Goal: Transaction & Acquisition: Purchase product/service

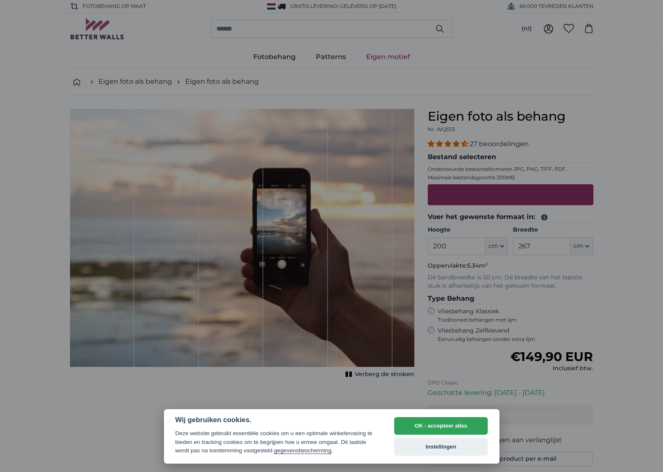
select select "**"
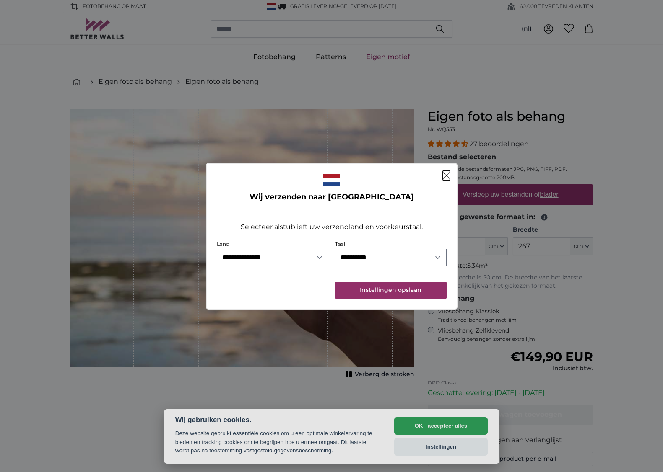
click at [446, 175] on icon "Sluiten" at bounding box center [446, 175] width 7 height 7
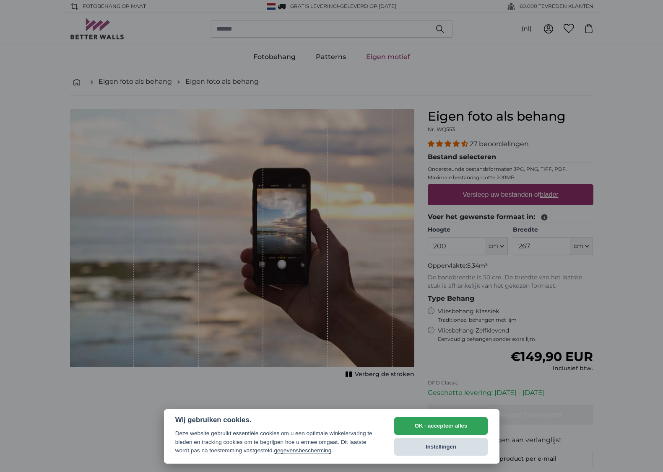
click at [436, 446] on button "Instellingen" at bounding box center [441, 447] width 94 height 18
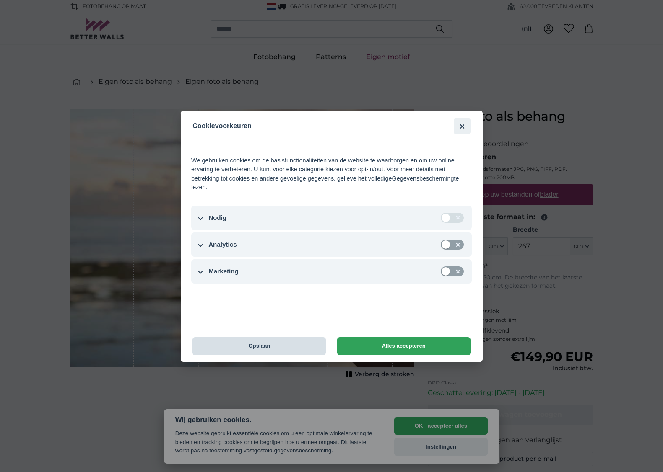
click at [280, 343] on button "Opslaan" at bounding box center [258, 346] width 133 height 18
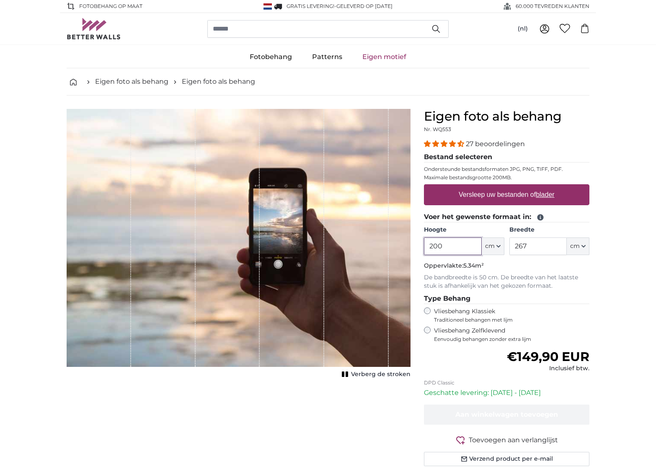
drag, startPoint x: 449, startPoint y: 247, endPoint x: 404, endPoint y: 247, distance: 44.9
click at [404, 247] on product-detail "Annuleren Afbeelding bijsnijden Verberg de stroken Eigen foto als behang Nr. WQ…" at bounding box center [328, 291] width 537 height 391
drag, startPoint x: 528, startPoint y: 244, endPoint x: 508, endPoint y: 244, distance: 19.3
click at [508, 244] on div "Hoogte 200 ft cm Centimeter (cm) Inches (inch) Feet (ft. in.) Breedte 267 ft cm…" at bounding box center [507, 240] width 166 height 29
type input "350"
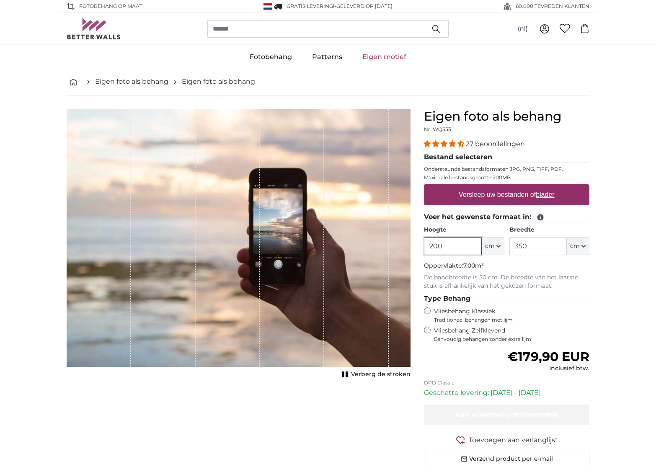
click at [462, 247] on input "200" at bounding box center [452, 247] width 57 height 18
click at [507, 199] on label "Versleep uw bestanden of blader" at bounding box center [507, 195] width 103 height 17
click at [507, 187] on input "Versleep uw bestanden of blader" at bounding box center [507, 185] width 166 height 3
type input "**********"
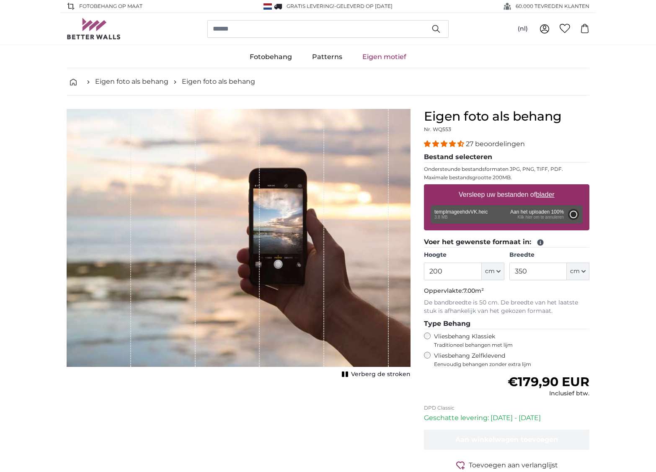
type input "300"
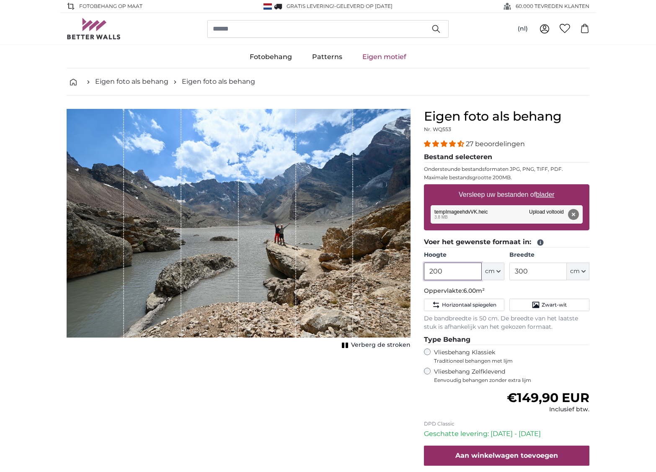
drag, startPoint x: 434, startPoint y: 271, endPoint x: 443, endPoint y: 270, distance: 8.5
click at [443, 270] on input "200" at bounding box center [452, 272] width 57 height 18
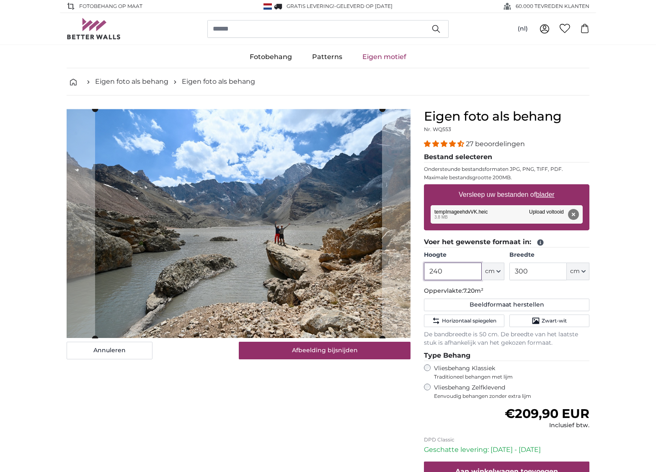
type input "240"
drag, startPoint x: 518, startPoint y: 270, endPoint x: 537, endPoint y: 270, distance: 19.3
click at [537, 270] on input "300" at bounding box center [538, 272] width 57 height 18
type input "305"
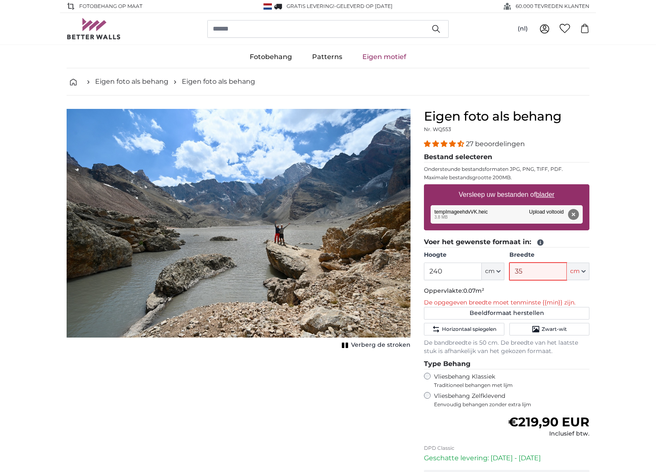
type input "350"
